Goal: Entertainment & Leisure: Consume media (video, audio)

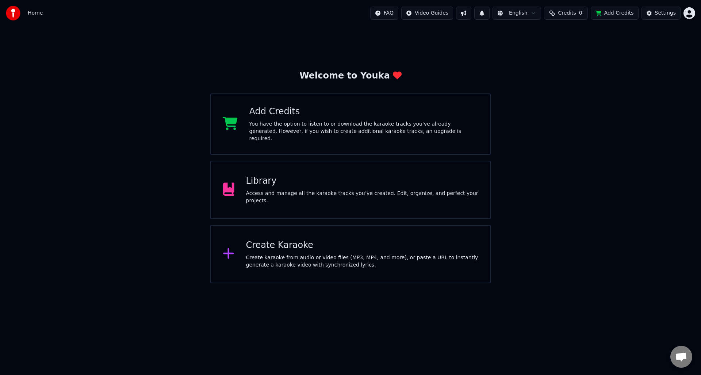
click at [308, 193] on div "Access and manage all the karaoke tracks you’ve created. Edit, organize, and pe…" at bounding box center [362, 197] width 233 height 15
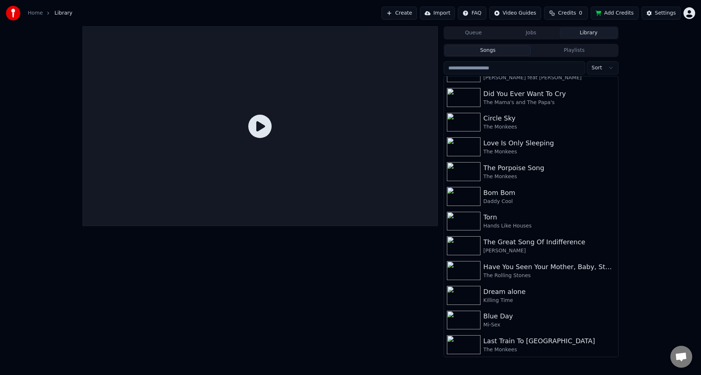
scroll to position [2847, 0]
click at [564, 321] on div "Mi-Sex" at bounding box center [545, 324] width 125 height 7
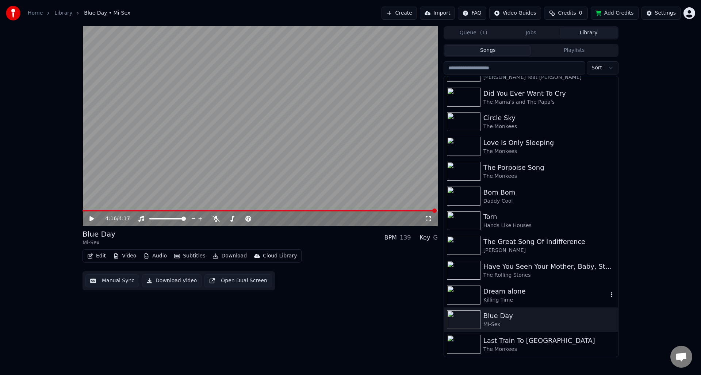
click at [510, 294] on div "Dream alone" at bounding box center [545, 291] width 125 height 10
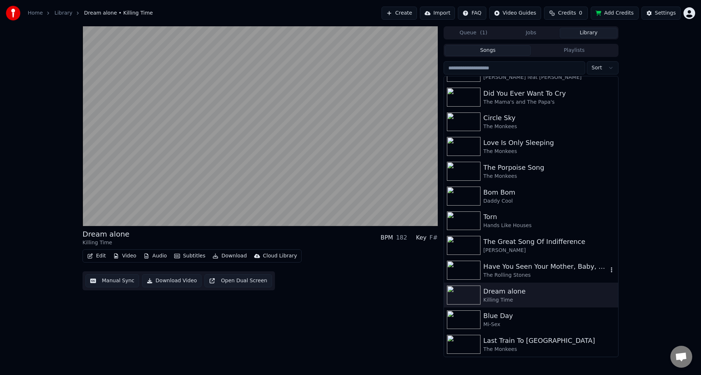
click at [503, 265] on div "Have You Seen Your Mother, Baby, Standing In The Shadow?" at bounding box center [545, 266] width 125 height 10
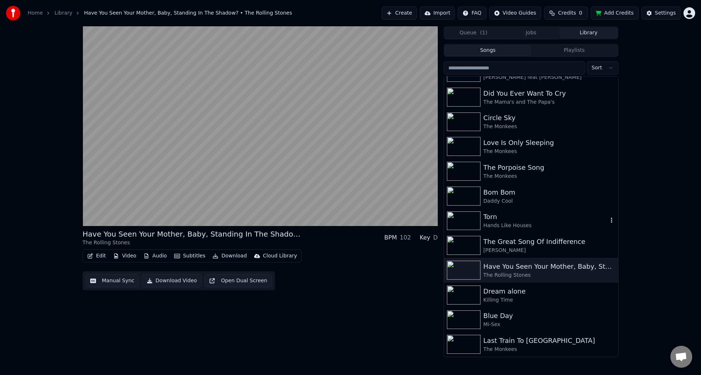
click at [548, 219] on div "Torn" at bounding box center [545, 217] width 125 height 10
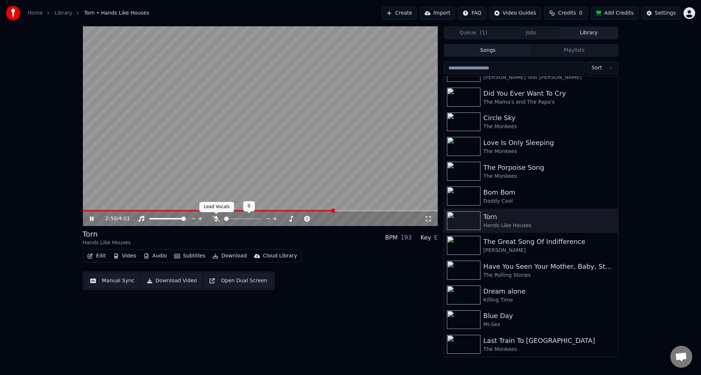
click at [216, 219] on icon at bounding box center [216, 219] width 7 height 6
click at [216, 219] on icon at bounding box center [216, 219] width 4 height 6
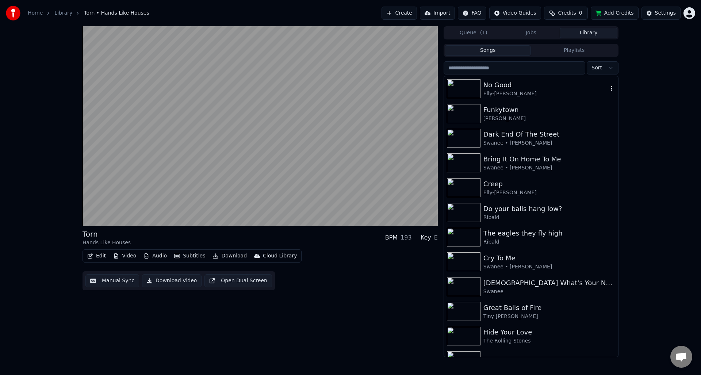
click at [495, 88] on div "No Good" at bounding box center [545, 85] width 125 height 10
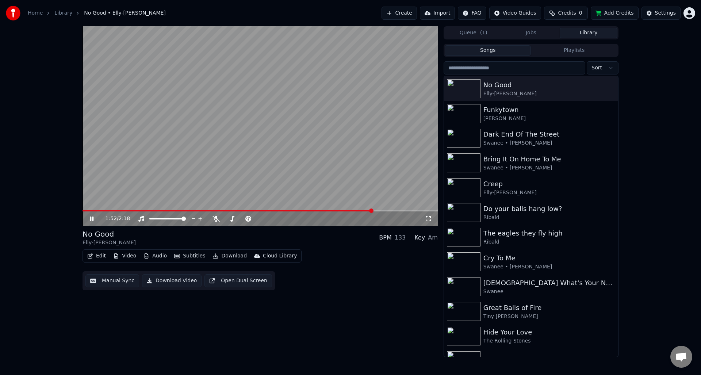
click at [92, 217] on icon at bounding box center [92, 219] width 4 height 4
click at [84, 211] on span at bounding box center [228, 210] width 291 height 1
click at [83, 211] on span at bounding box center [85, 211] width 4 height 4
click at [215, 218] on icon at bounding box center [216, 219] width 7 height 6
click at [92, 219] on icon at bounding box center [91, 218] width 4 height 5
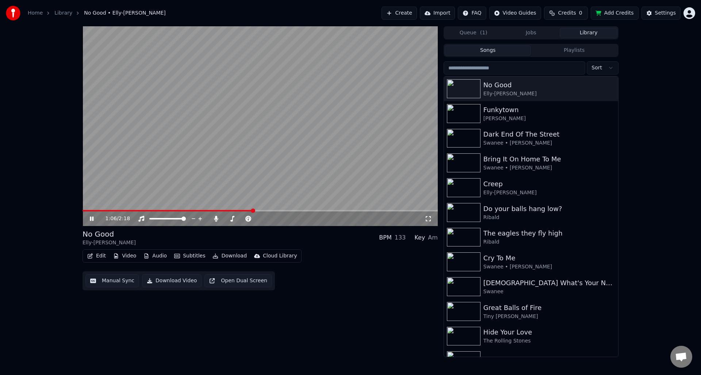
click at [90, 217] on icon at bounding box center [92, 219] width 4 height 4
